Goal: Transaction & Acquisition: Purchase product/service

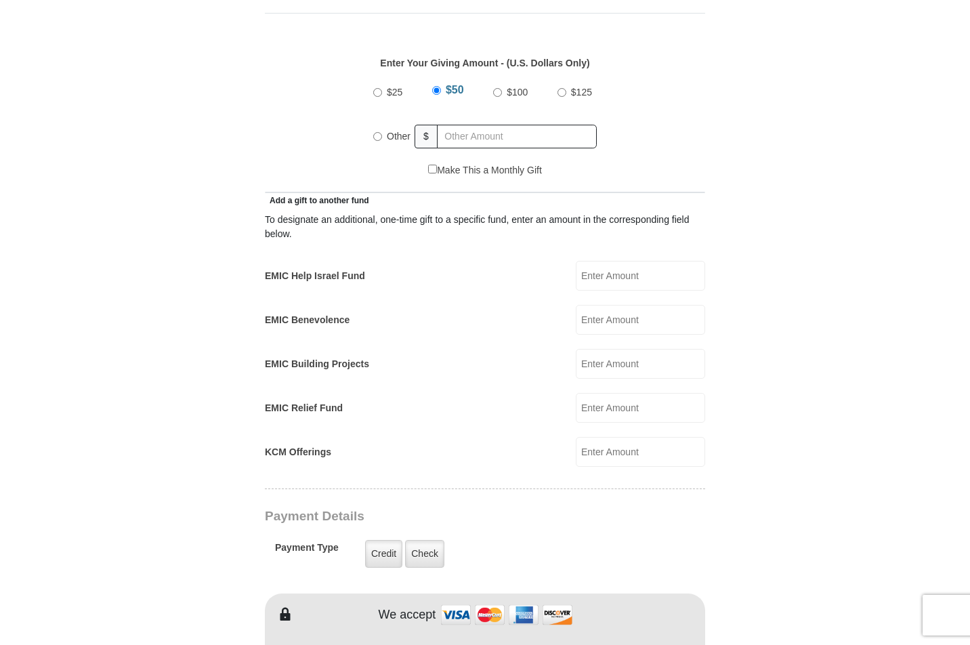
scroll to position [622, 0]
click at [379, 131] on input "Other" at bounding box center [377, 135] width 9 height 9
radio input "true"
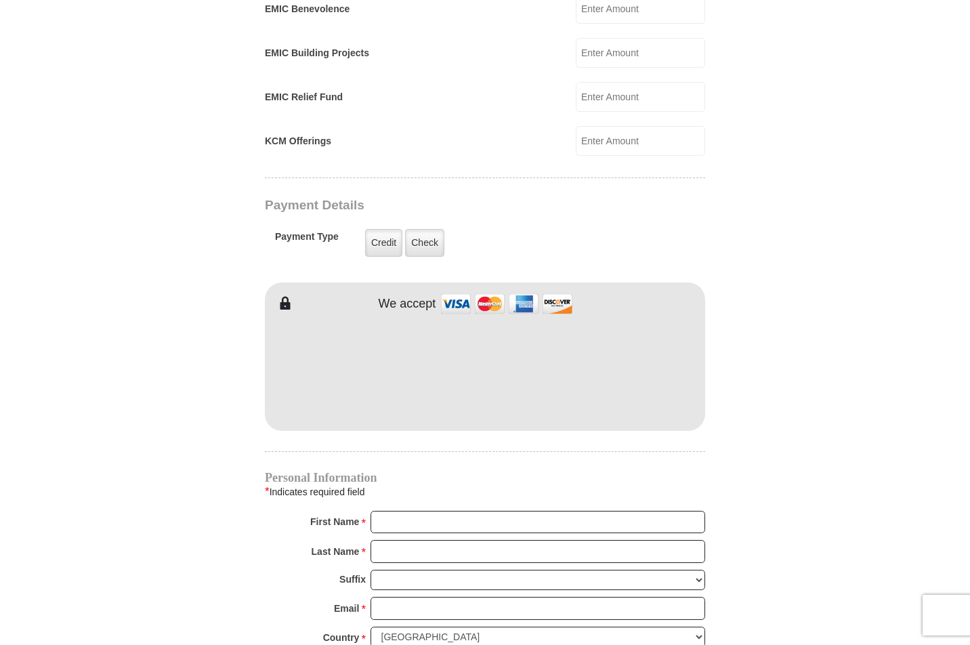
scroll to position [935, 0]
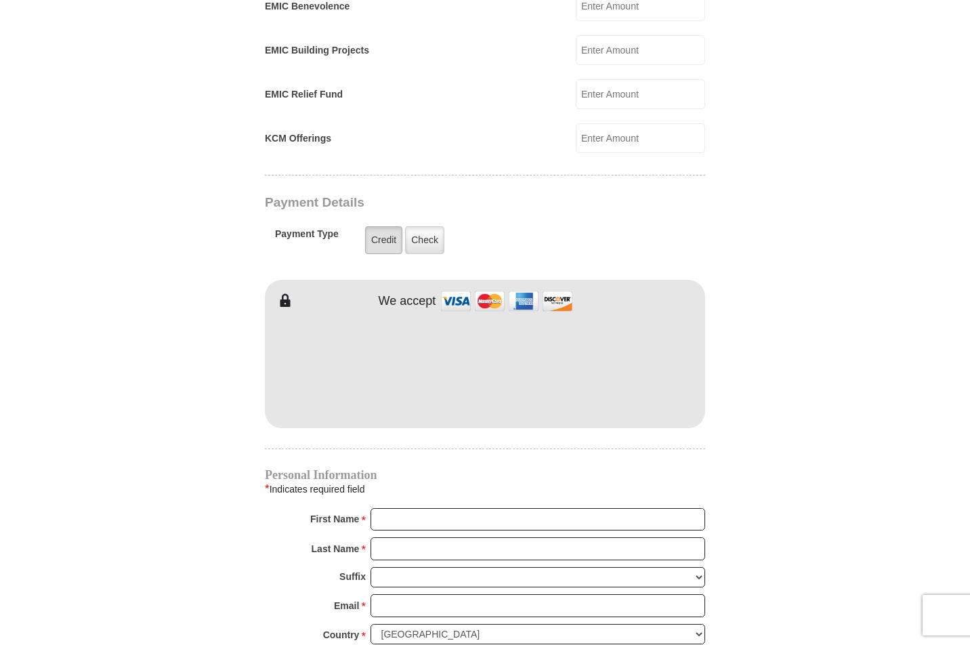
type input "250"
click at [385, 226] on label "Credit" at bounding box center [383, 240] width 37 height 28
click at [0, 0] on input "Credit" at bounding box center [0, 0] width 0 height 0
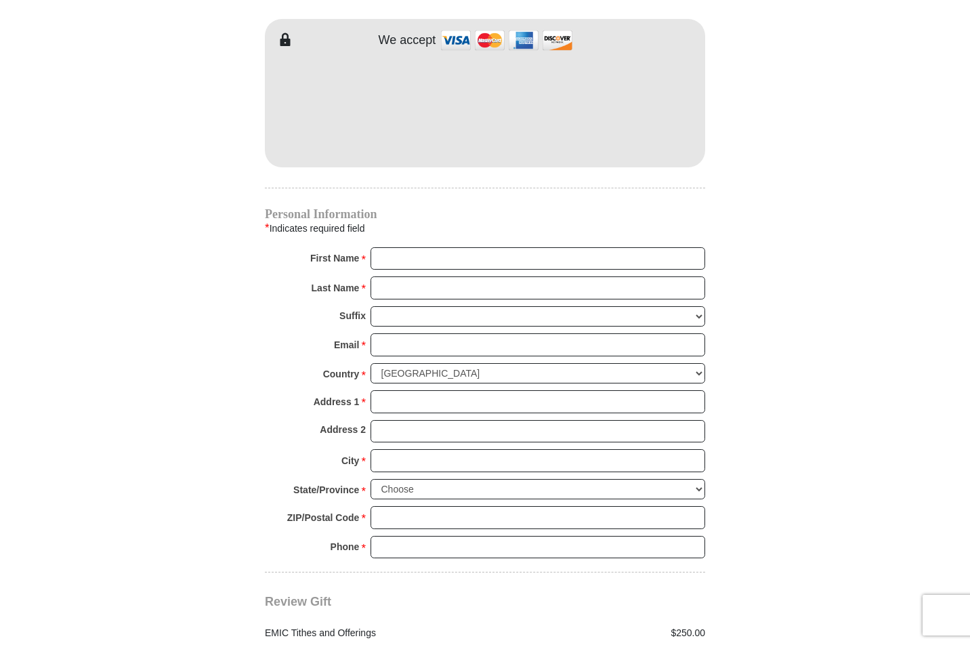
scroll to position [1197, 0]
click at [691, 246] on input "First Name *" at bounding box center [537, 257] width 335 height 23
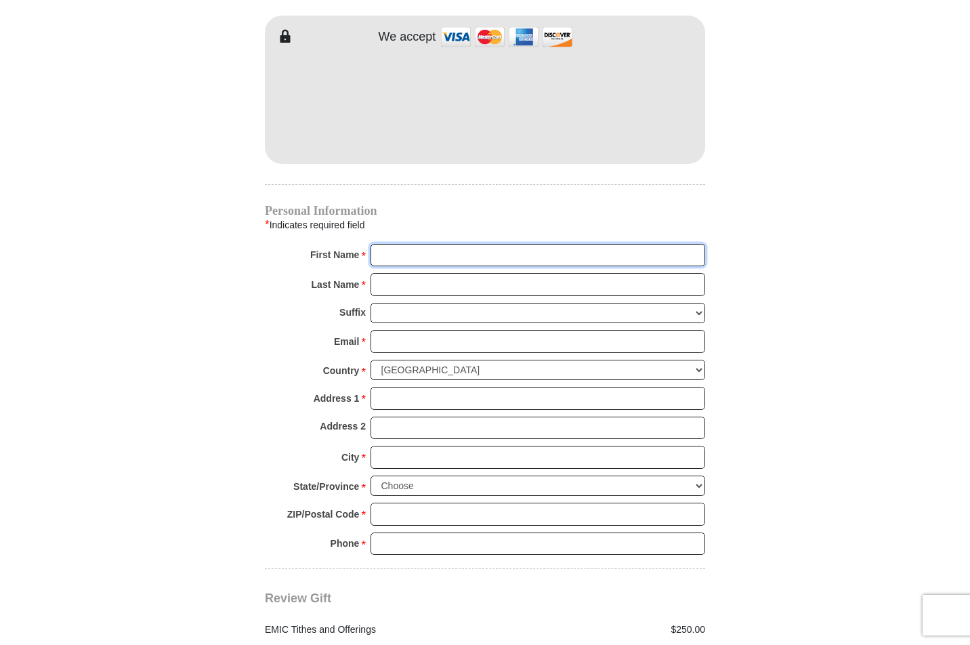
type input "[PERSON_NAME]"
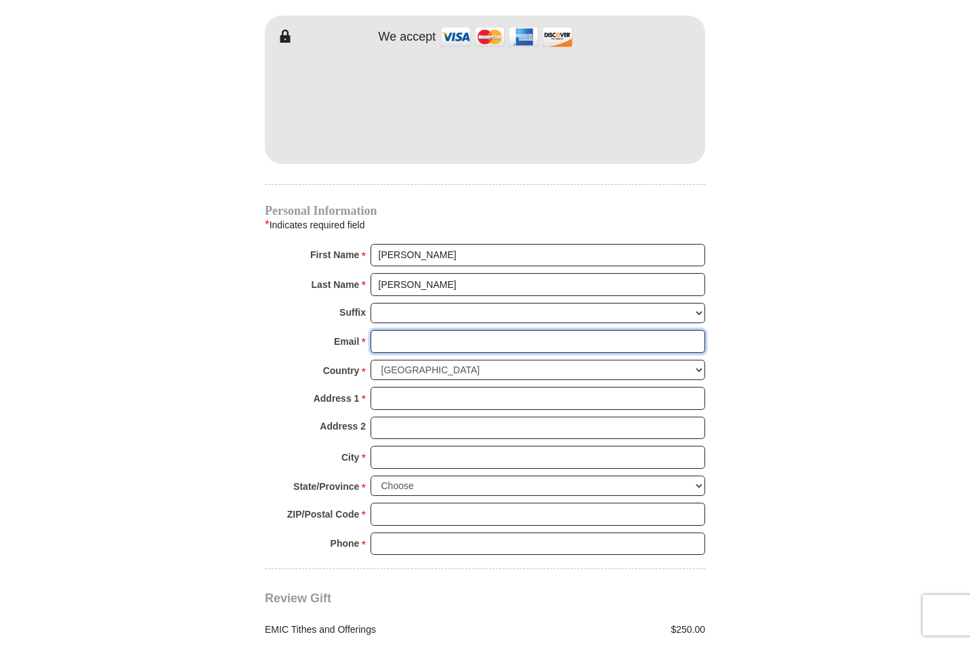
type input "[EMAIL_ADDRESS][DOMAIN_NAME]"
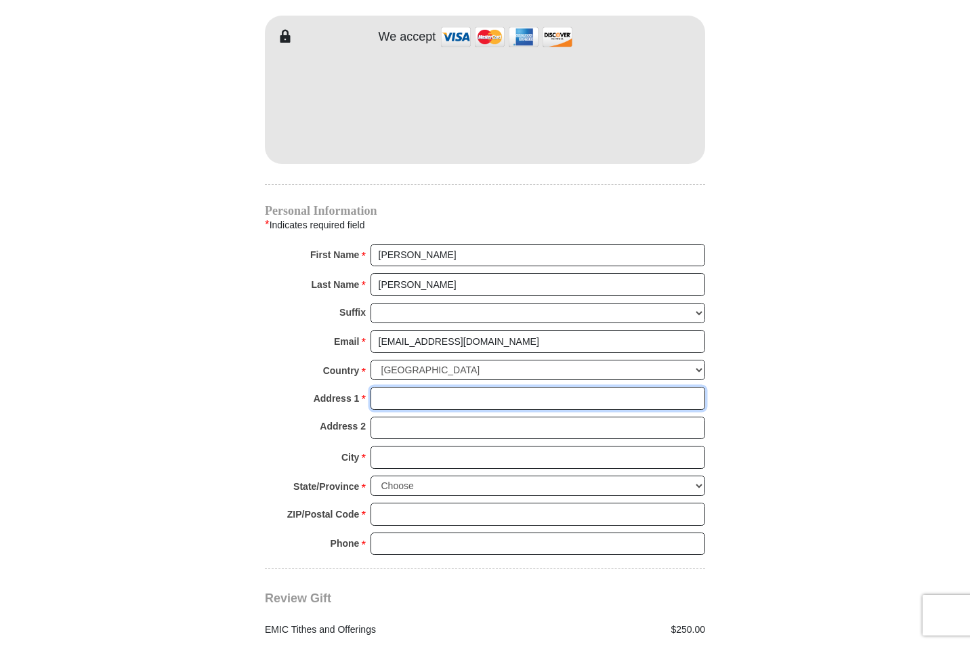
type input "[STREET_ADDRESS][PERSON_NAME]"
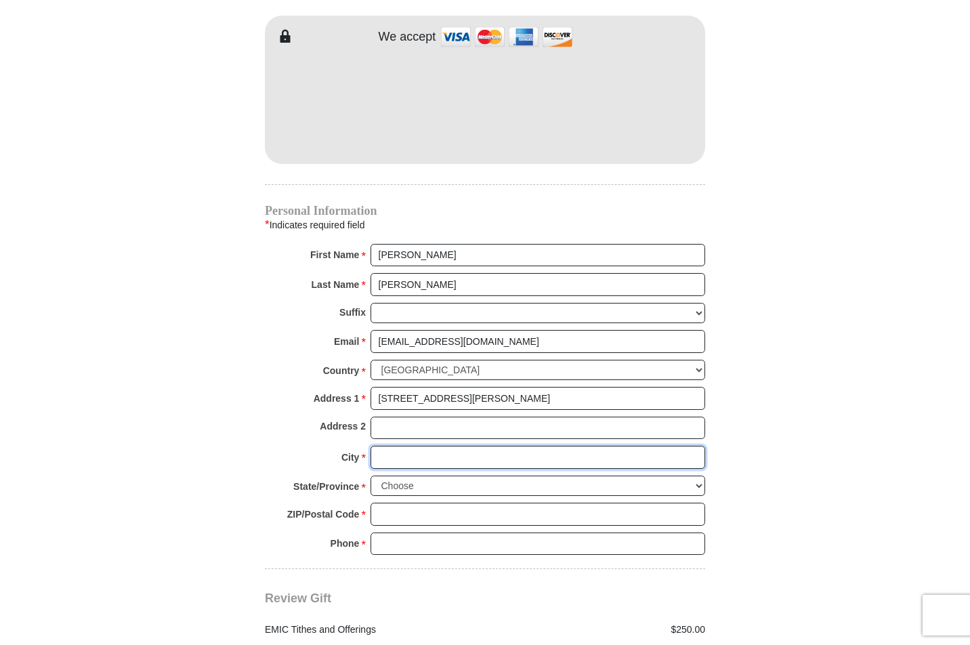
type input "Venus"
select select "[GEOGRAPHIC_DATA]"
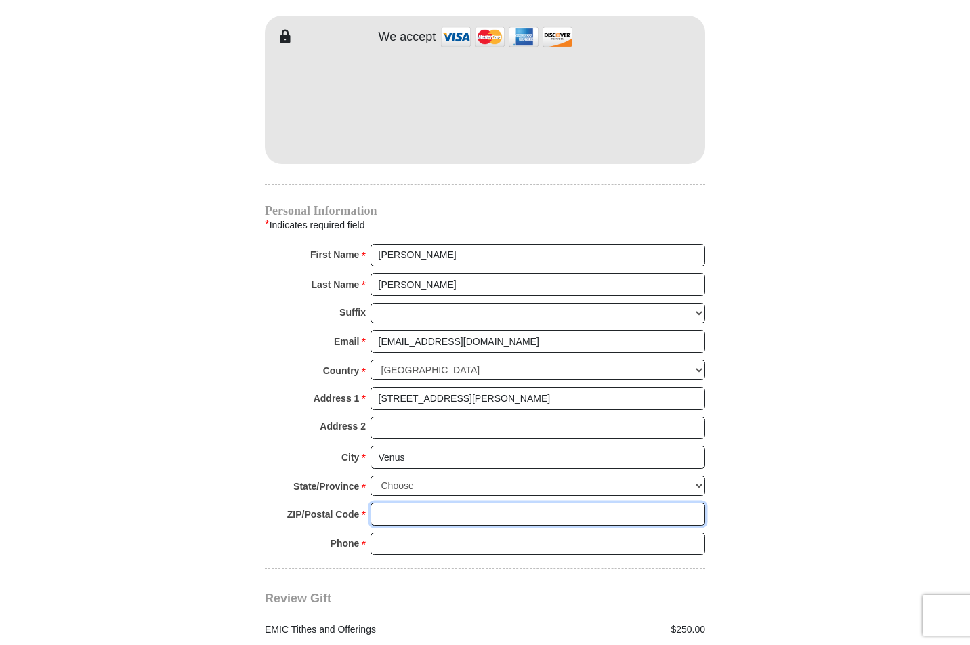
type input "76084-3598"
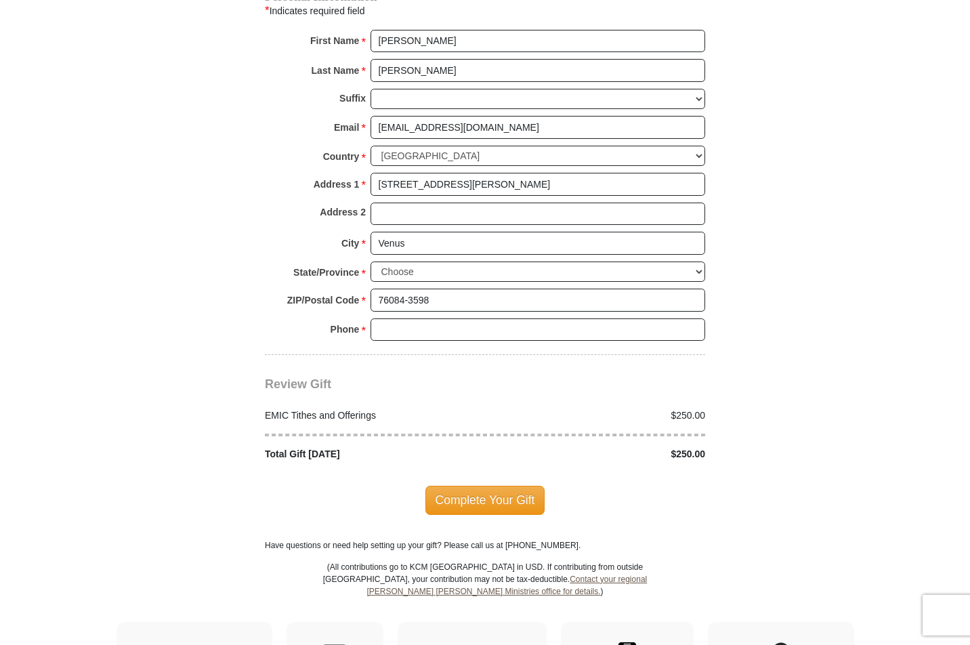
scroll to position [1428, 0]
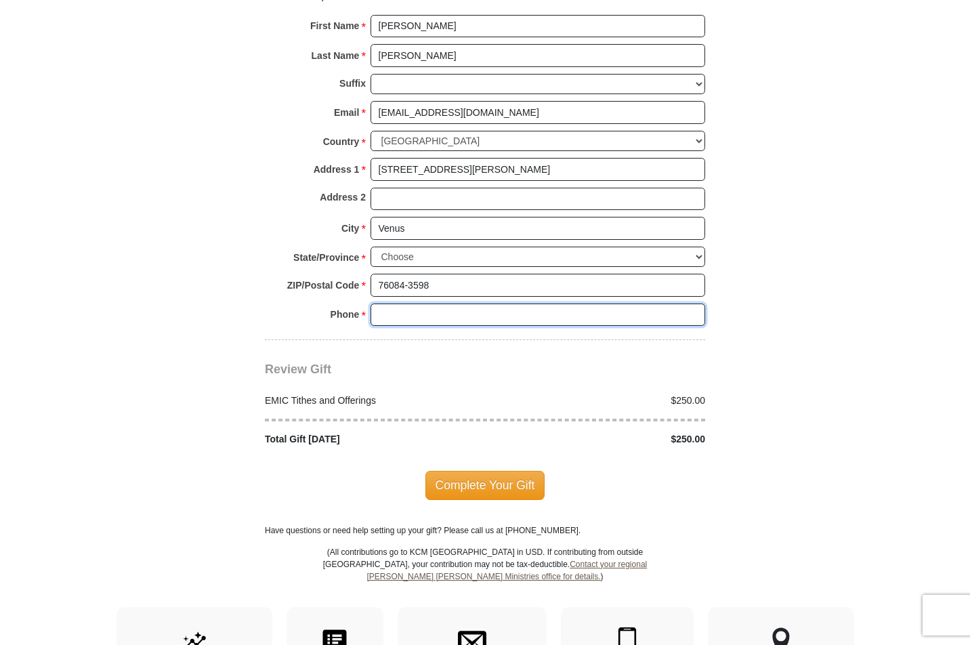
drag, startPoint x: 530, startPoint y: 283, endPoint x: 549, endPoint y: 280, distance: 18.5
click at [693, 303] on input "Phone * *" at bounding box center [537, 314] width 335 height 23
type input "8175658560"
click at [693, 303] on input "8175658560" at bounding box center [537, 314] width 335 height 23
click at [551, 340] on div "Review Gift Your monthly donation will start on the first occurrence on your se…" at bounding box center [485, 393] width 440 height 106
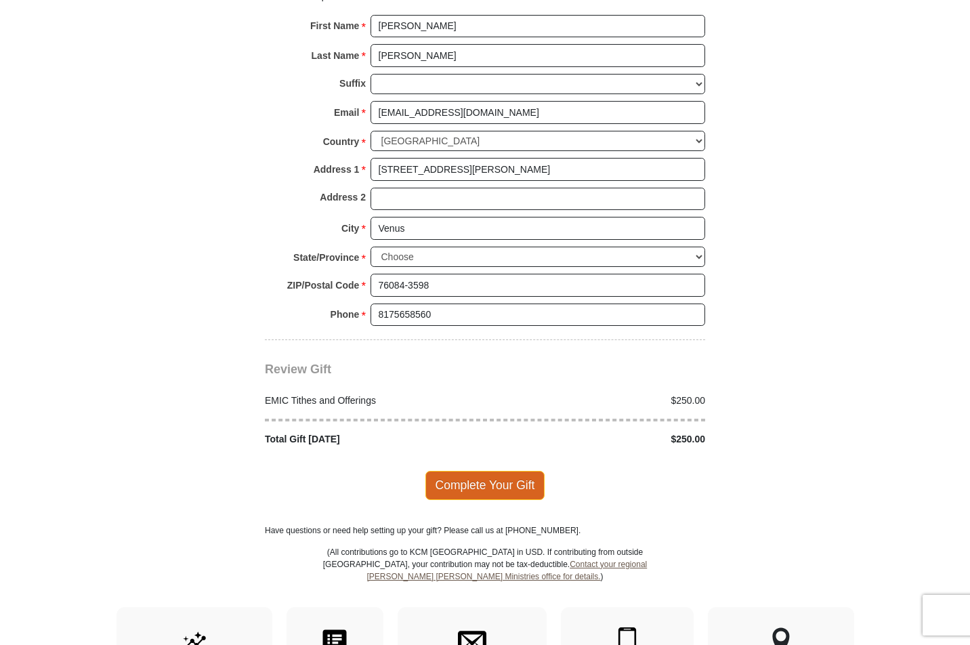
click at [479, 471] on span "Complete Your Gift" at bounding box center [485, 485] width 120 height 28
